Goal: Share content: Share content

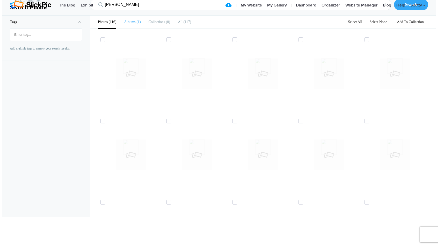
click at [127, 28] on li "Albums 1" at bounding box center [132, 22] width 17 height 13
click at [339, 11] on link "Organizer" at bounding box center [331, 5] width 24 height 10
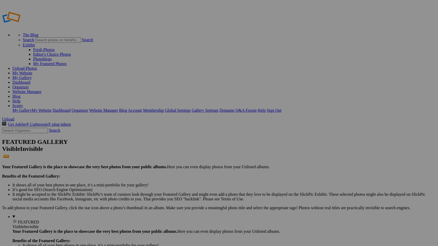
type input "[PERSON_NAME]"
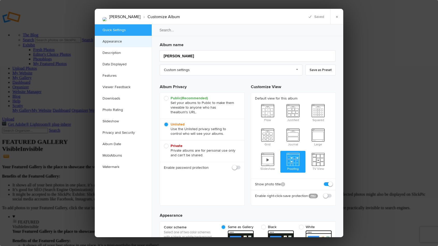
click at [125, 41] on link "Appearance" at bounding box center [123, 41] width 57 height 11
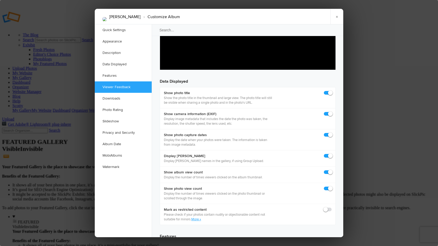
scroll to position [684, 0]
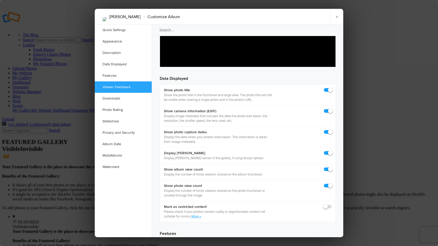
checkbox input "true"
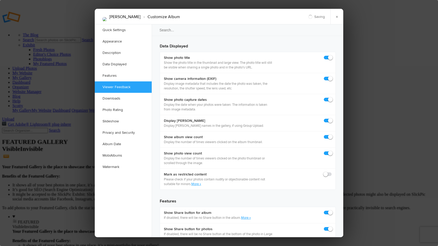
checkbox input "true"
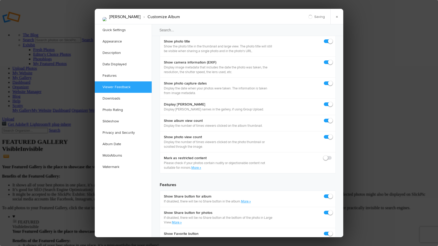
scroll to position [733, 0]
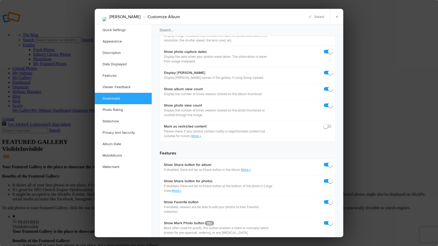
scroll to position [766, 0]
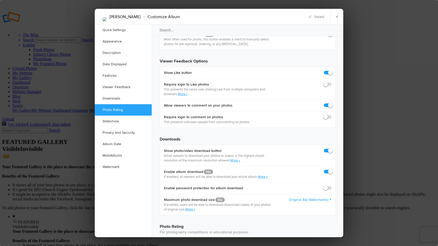
scroll to position [958, 0]
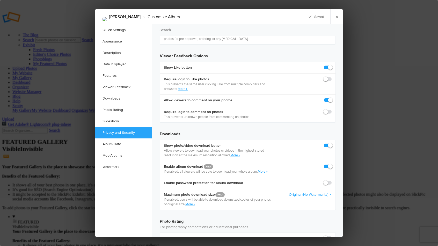
checkbox input "true"
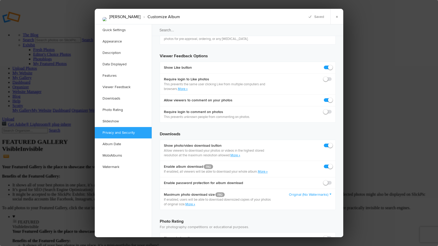
checkbox input "true"
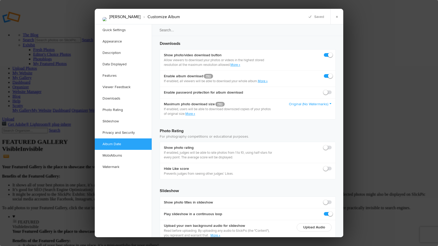
scroll to position [1026, 0]
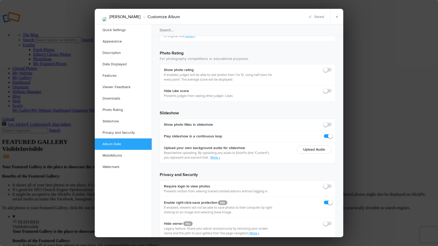
scroll to position [1126, 0]
click at [337, 16] on link "×" at bounding box center [337, 17] width 13 height 16
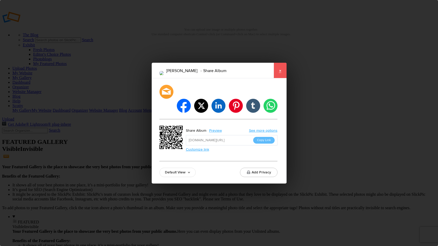
click at [279, 77] on link "×" at bounding box center [280, 71] width 13 height 16
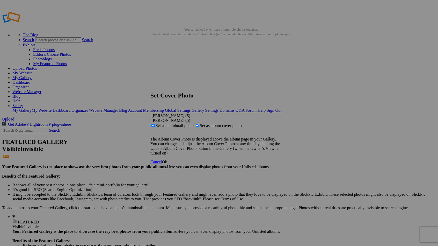
click at [167, 164] on span "Ok" at bounding box center [164, 162] width 5 height 4
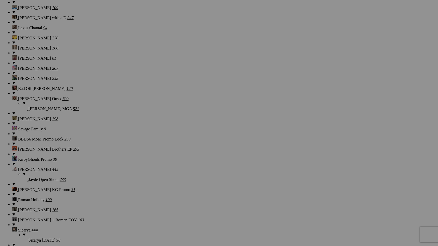
scroll to position [4622, 0]
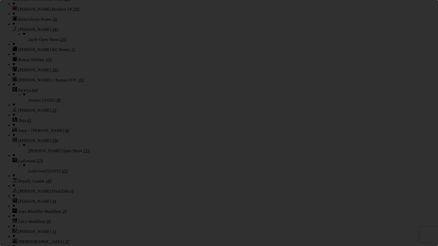
scroll to position [0, 0]
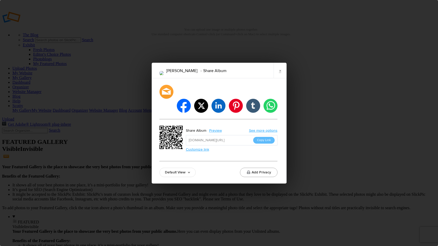
click at [258, 168] on button "Add Privacy" at bounding box center [259, 172] width 38 height 9
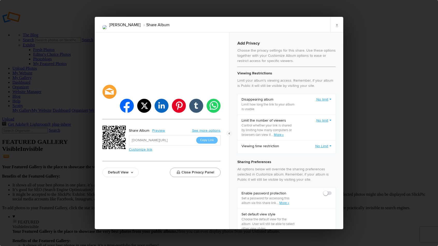
checkbox input "true"
click at [199, 168] on button "Close Privacy Panel" at bounding box center [195, 172] width 51 height 9
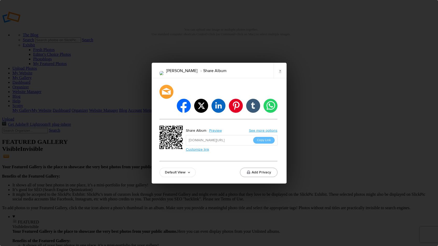
click at [252, 168] on button "Add Privacy" at bounding box center [259, 172] width 38 height 9
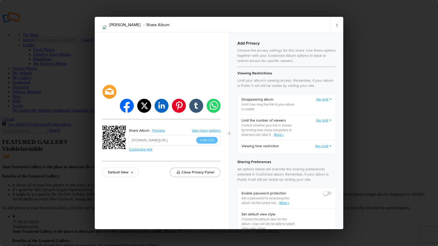
checkbox input "true"
click at [198, 187] on div "facebook twitter linkedin pinterest tumblr whatsapp Share Album Preview See mor…" at bounding box center [162, 130] width 135 height 197
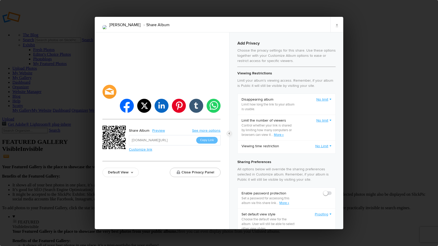
click at [230, 132] on button "Close" at bounding box center [229, 133] width 5 height 5
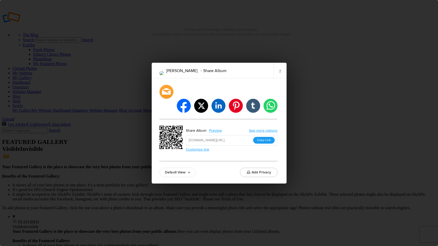
click at [267, 137] on button "Copy Link" at bounding box center [264, 140] width 22 height 7
